Goal: Navigation & Orientation: Go to known website

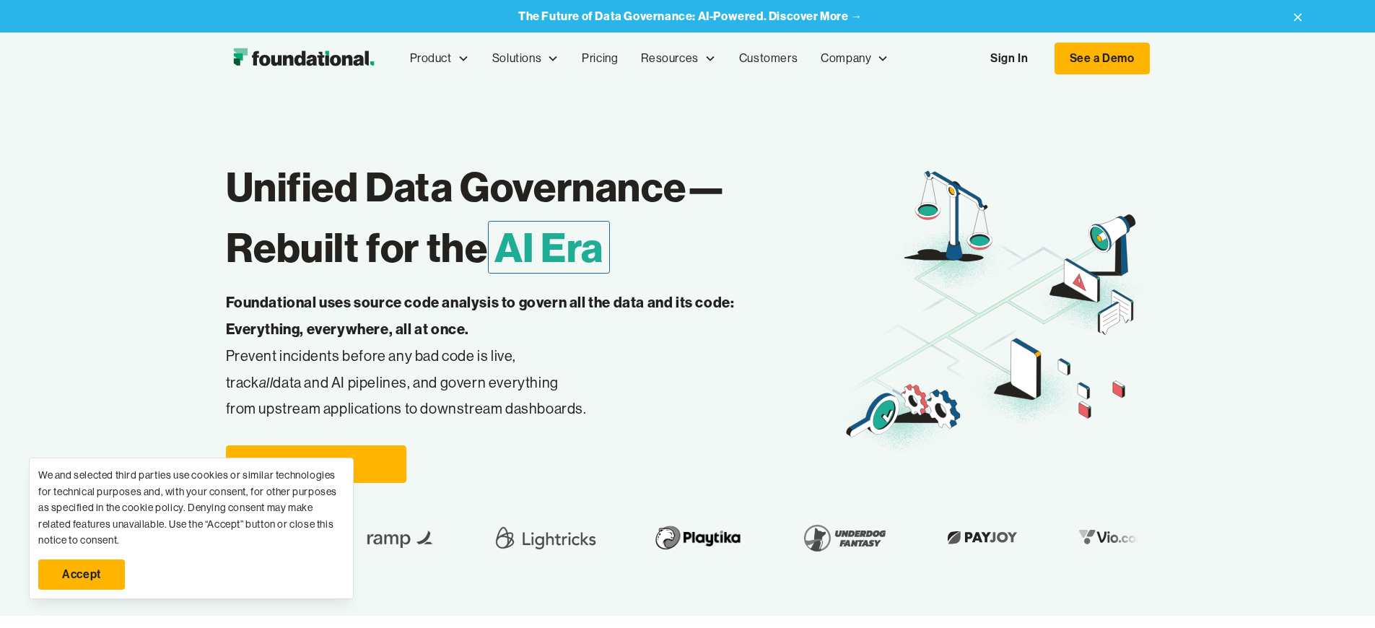
click at [82, 575] on link "Accept" at bounding box center [81, 574] width 87 height 30
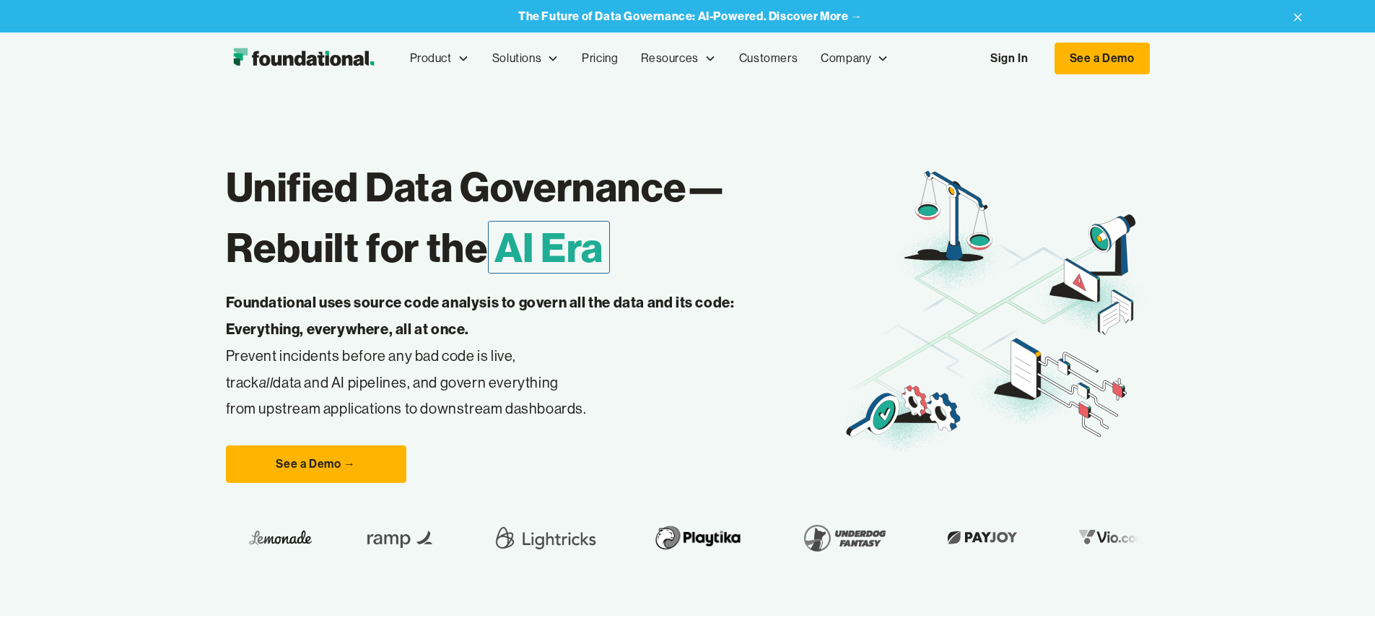
click at [1042, 58] on link "Sign In" at bounding box center [1009, 58] width 66 height 30
